Goal: Transaction & Acquisition: Purchase product/service

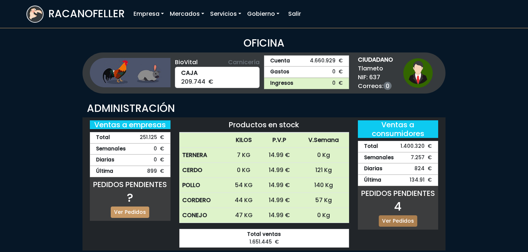
click at [398, 216] on link "Ver Pedidos" at bounding box center [398, 220] width 39 height 11
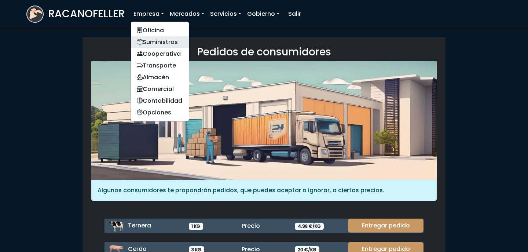
click at [162, 45] on link "Suministros" at bounding box center [160, 42] width 58 height 12
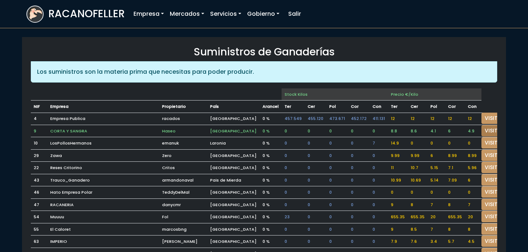
click at [484, 128] on link "VISITAR" at bounding box center [495, 130] width 26 height 11
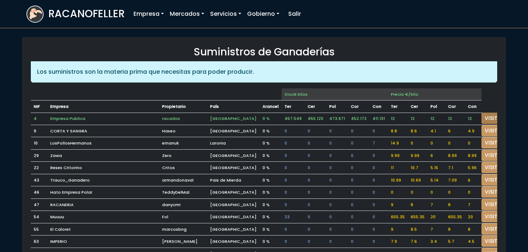
click at [482, 118] on link "VISITAR" at bounding box center [495, 118] width 26 height 11
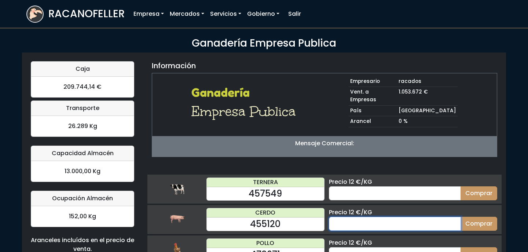
click at [377, 217] on input "number" at bounding box center [395, 224] width 132 height 14
type input "10"
click at [461, 217] on button "Comprar" at bounding box center [479, 224] width 37 height 14
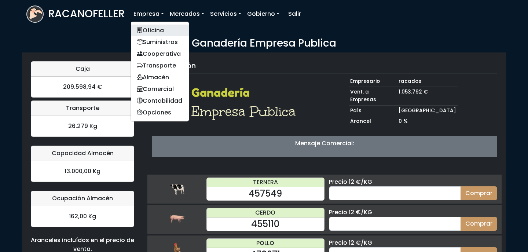
click at [150, 30] on link "Oficina" at bounding box center [160, 31] width 58 height 12
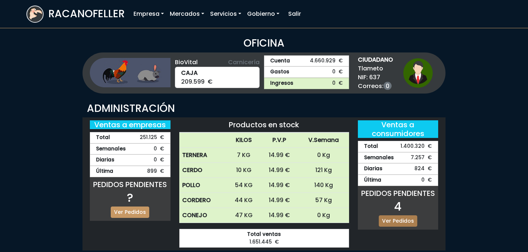
click at [393, 221] on link "Ver Pedidos" at bounding box center [398, 220] width 39 height 11
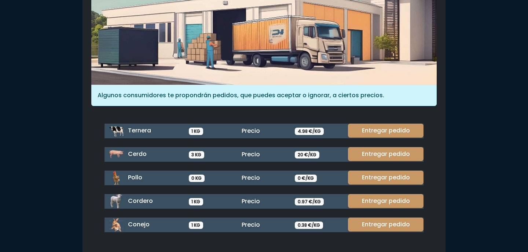
scroll to position [96, 0]
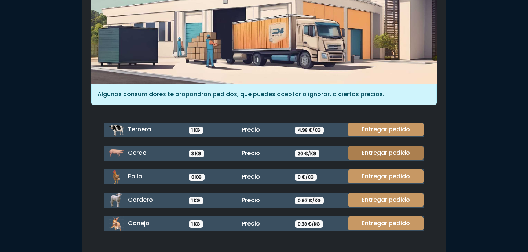
click at [392, 152] on link "Entregar pedido" at bounding box center [386, 153] width 76 height 14
